Goal: Task Accomplishment & Management: Complete application form

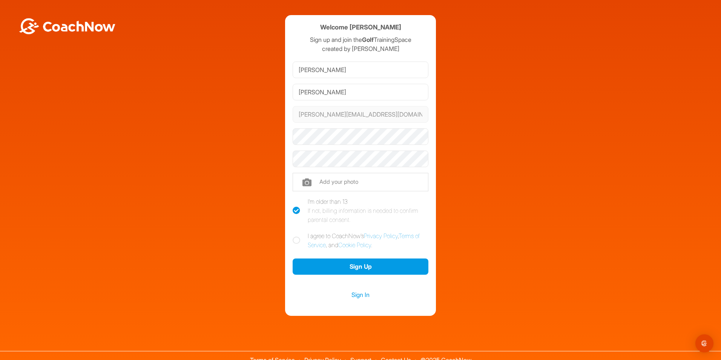
click at [294, 240] on icon at bounding box center [297, 240] width 8 height 8
click at [294, 236] on input "I agree to CoachNow's Privacy Policy , Terms of Service , and Cookie Policy ." at bounding box center [295, 233] width 5 height 5
checkbox input "true"
click at [372, 128] on div at bounding box center [361, 137] width 136 height 22
click at [472, 139] on div "Welcome Kevin Johnston Sign up and join the Golf TrainingSpace created by Andre…" at bounding box center [360, 165] width 713 height 300
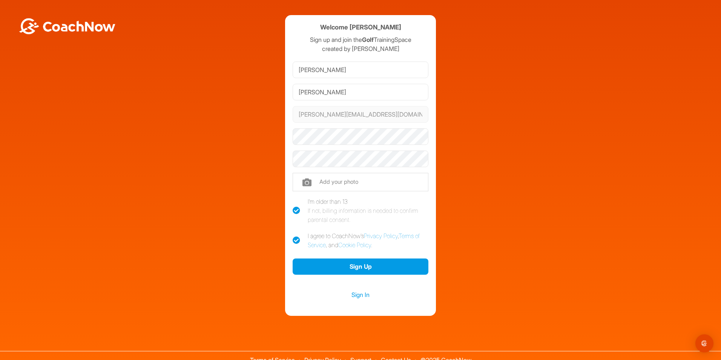
click at [484, 173] on div "Welcome Kevin Johnston Sign up and join the Golf TrainingSpace created by Andre…" at bounding box center [360, 165] width 713 height 300
click at [28, 84] on div "Welcome Kevin Johnston Sign up and join the Golf TrainingSpace created by Andre…" at bounding box center [360, 165] width 713 height 300
click at [359, 266] on button "Sign Up" at bounding box center [361, 266] width 136 height 16
click at [355, 263] on button "Sign Up" at bounding box center [361, 266] width 136 height 16
click at [358, 267] on button "Sign Up" at bounding box center [361, 266] width 136 height 16
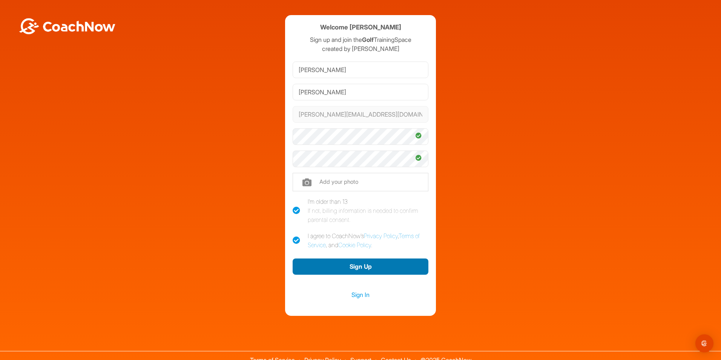
click at [358, 267] on button "Sign Up" at bounding box center [361, 266] width 136 height 16
click at [360, 292] on link "Sign In" at bounding box center [361, 294] width 136 height 10
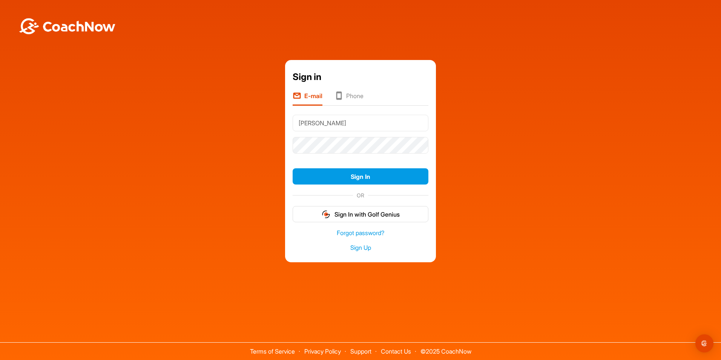
drag, startPoint x: 339, startPoint y: 123, endPoint x: 289, endPoint y: 123, distance: 50.1
click at [289, 123] on div "Sign in E-mail Phone Johnston Sign In OR Sign In with Golf Genius Forgot passwo…" at bounding box center [360, 161] width 151 height 202
type input "kevinjohnston@live.com"
click at [489, 126] on div "Sign in E-mail Phone kevinjohnston@live.com Sign In OR Sign In with Golf Genius…" at bounding box center [360, 161] width 713 height 202
click at [509, 196] on div "Sign in E-mail Phone kevinjohnston@live.com Sign In OR Sign In with Golf Genius…" at bounding box center [360, 161] width 713 height 202
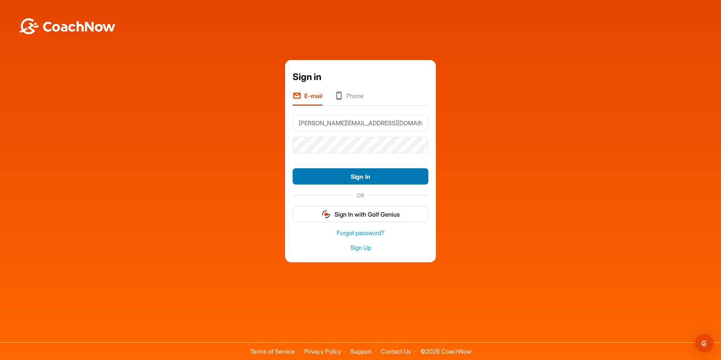
click at [359, 177] on button "Sign In" at bounding box center [361, 176] width 136 height 16
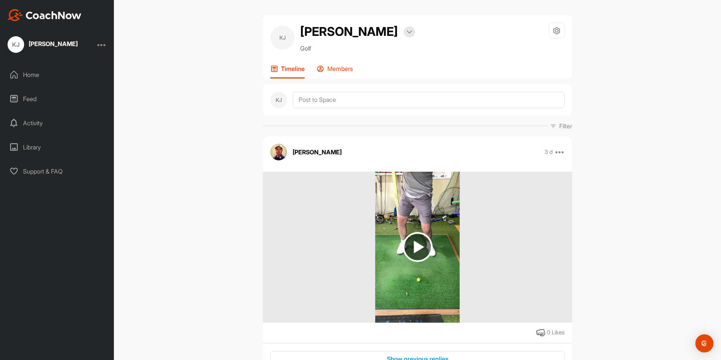
click at [341, 69] on p "Members" at bounding box center [340, 69] width 26 height 8
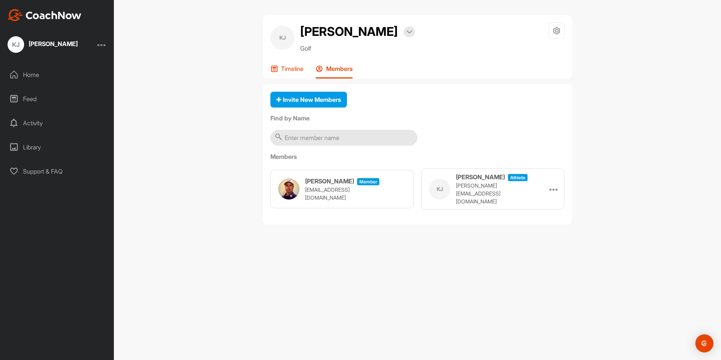
click at [290, 68] on p "Timeline" at bounding box center [292, 69] width 23 height 8
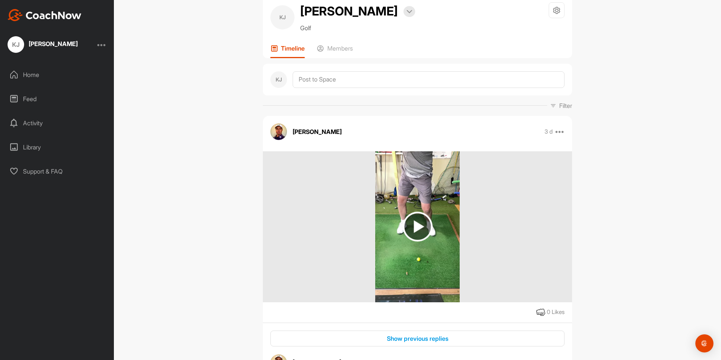
scroll to position [38, 0]
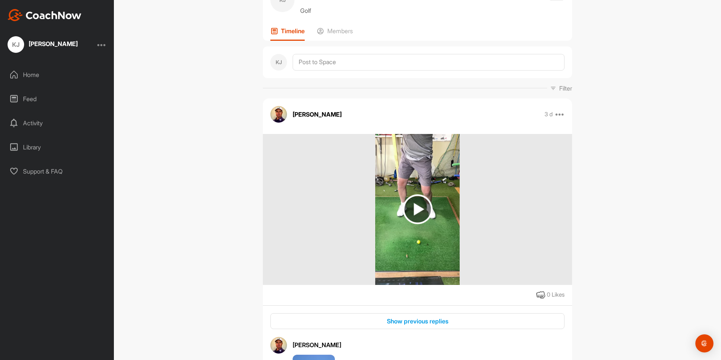
click at [674, 198] on div "KJ Kevin Johnston Bookings Golf Space Settings Your Notifications Leave Space T…" at bounding box center [417, 180] width 607 height 360
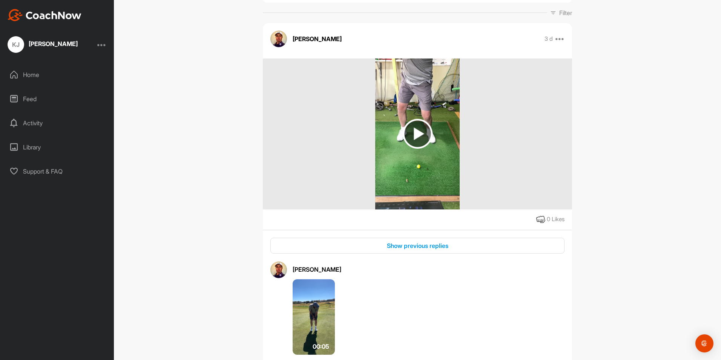
scroll to position [0, 0]
